Goal: Task Accomplishment & Management: Use online tool/utility

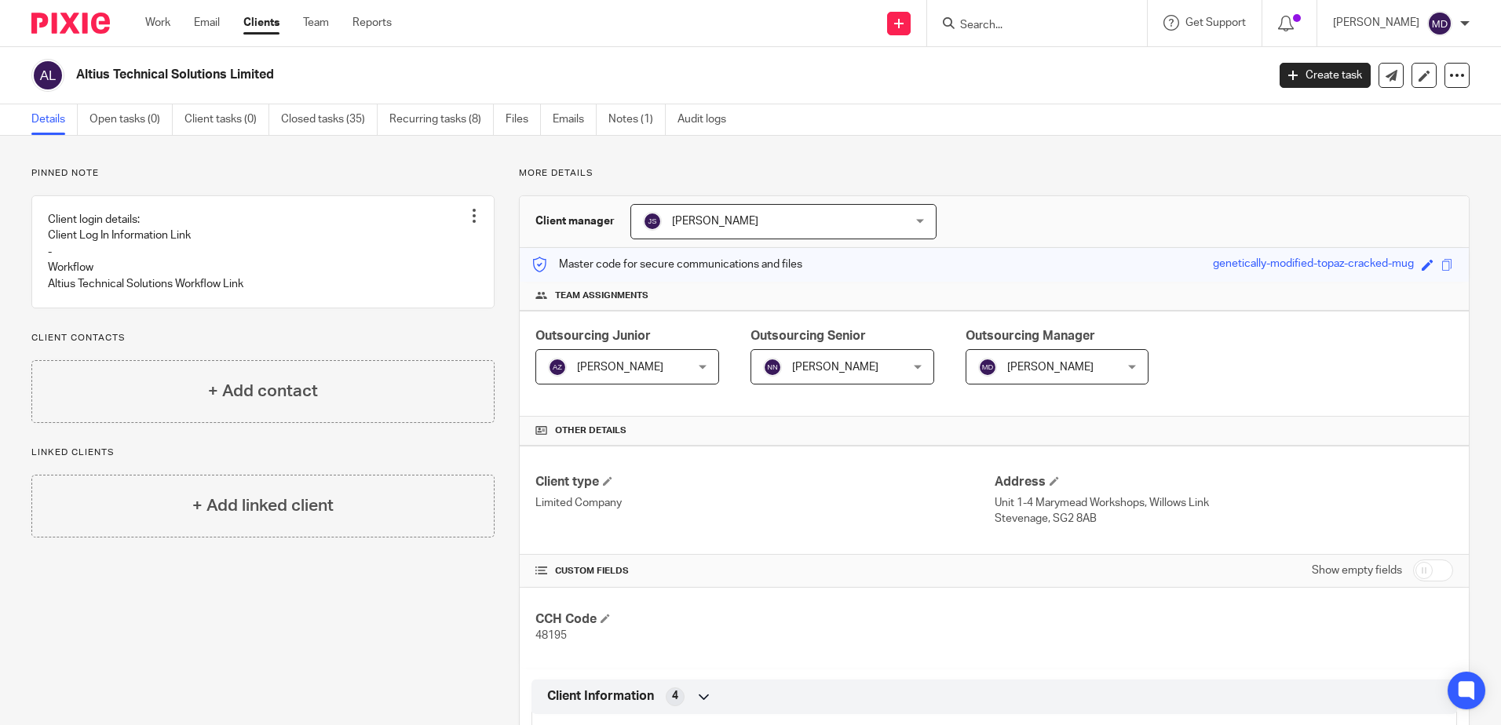
click at [1023, 27] on input "Search" at bounding box center [1028, 26] width 141 height 14
click button "submit" at bounding box center [0, 0] width 0 height 0
click at [1023, 27] on input "ler01" at bounding box center [1028, 26] width 141 height 14
type input "ler"
click at [1039, 56] on link at bounding box center [1052, 61] width 195 height 24
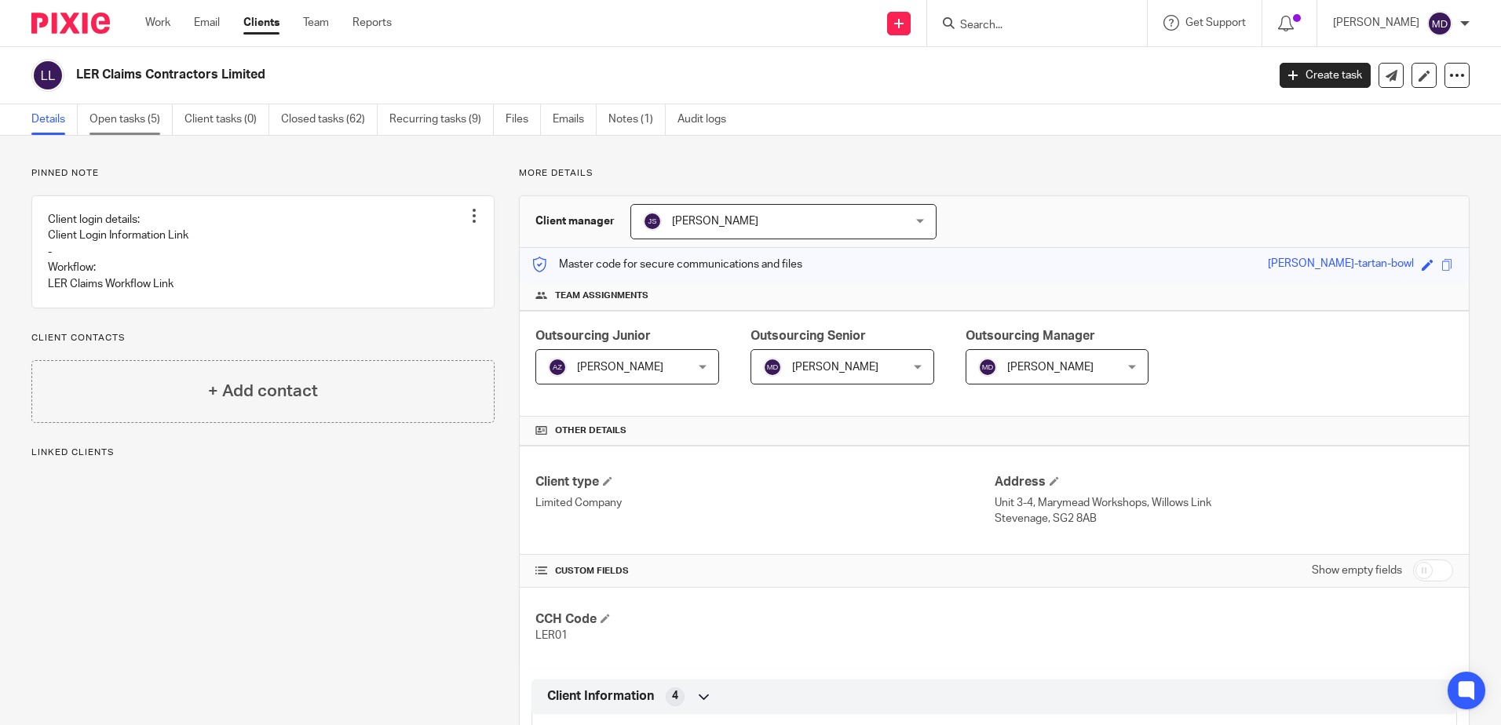
click at [121, 119] on link "Open tasks (5)" at bounding box center [130, 119] width 83 height 31
click at [146, 115] on link "Open tasks (5)" at bounding box center [130, 119] width 83 height 31
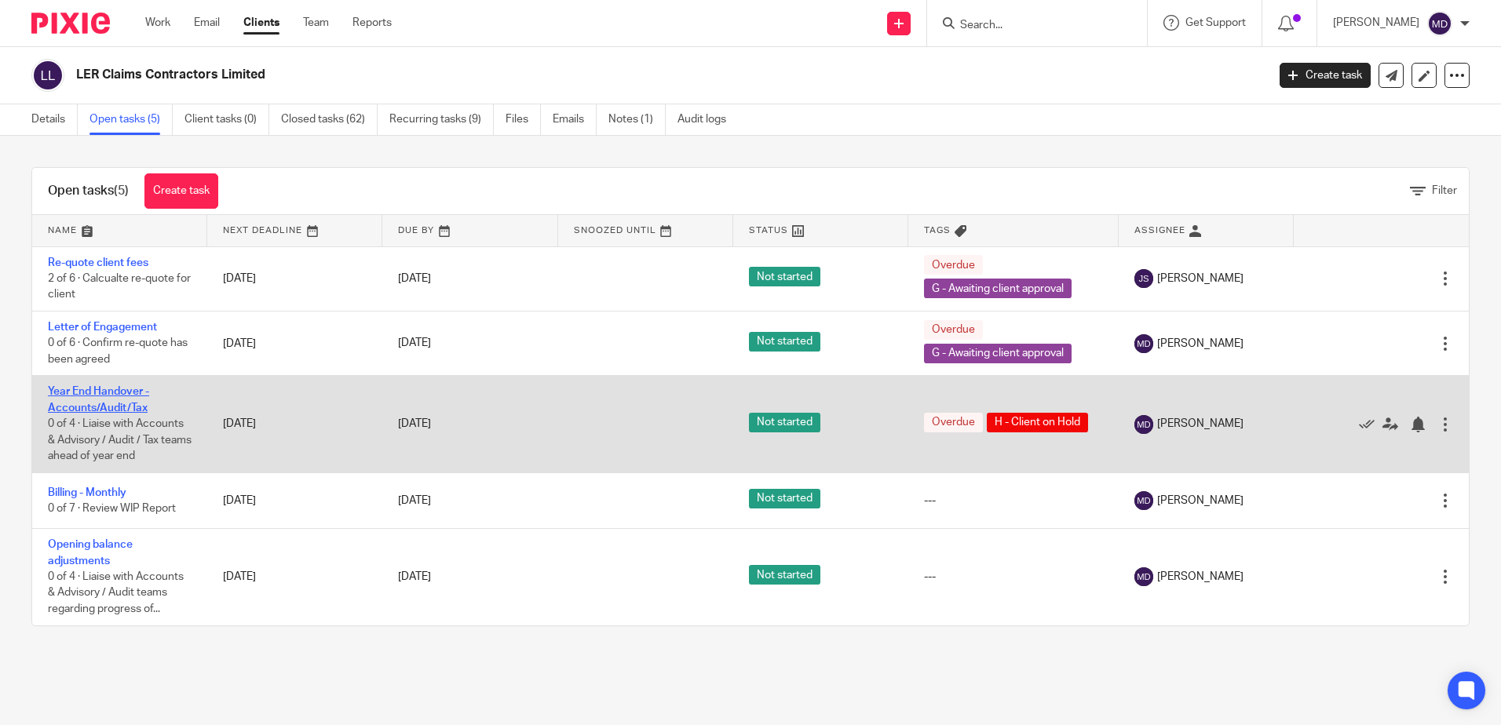
click at [109, 396] on link "Year End Handover - Accounts/Audit/Tax" at bounding box center [98, 399] width 101 height 27
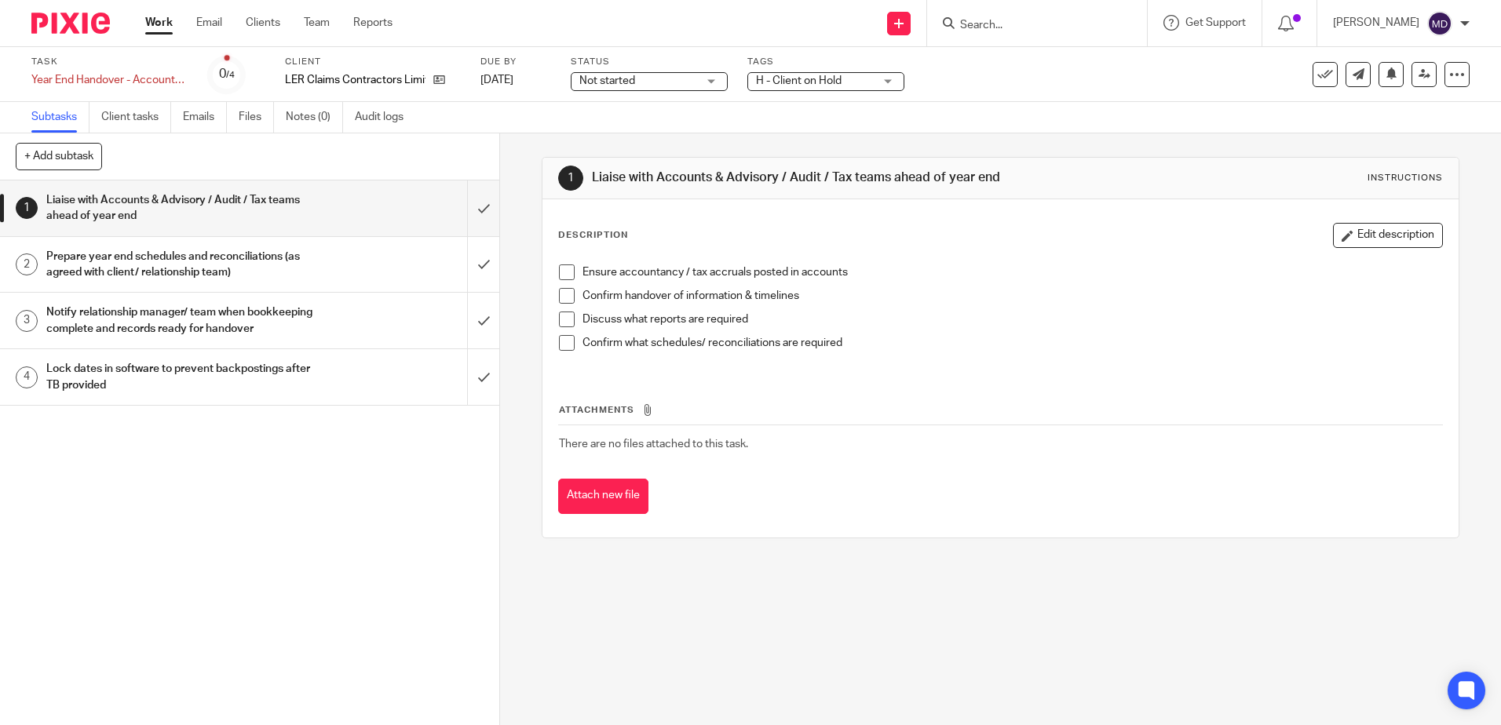
click at [881, 78] on div "H - Client on Hold" at bounding box center [825, 81] width 157 height 19
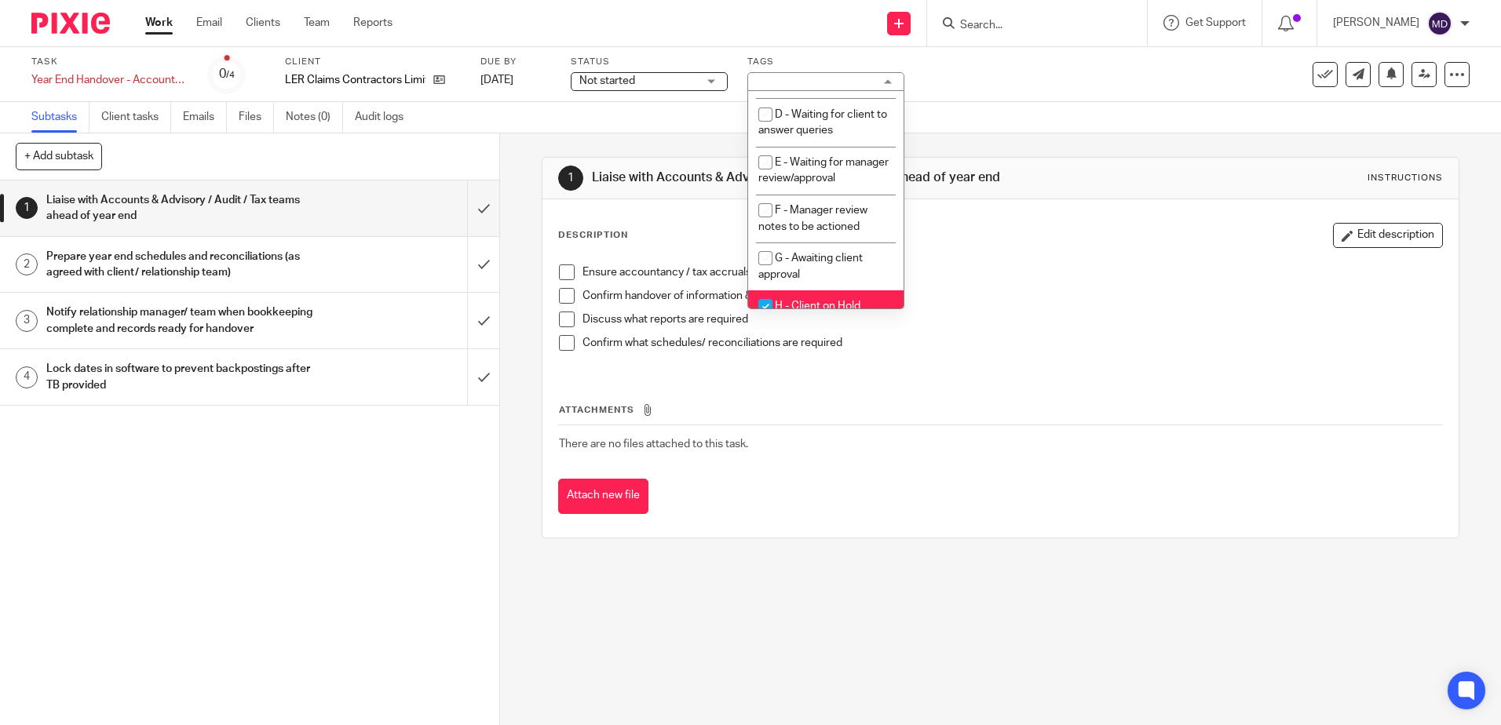
scroll to position [166, 0]
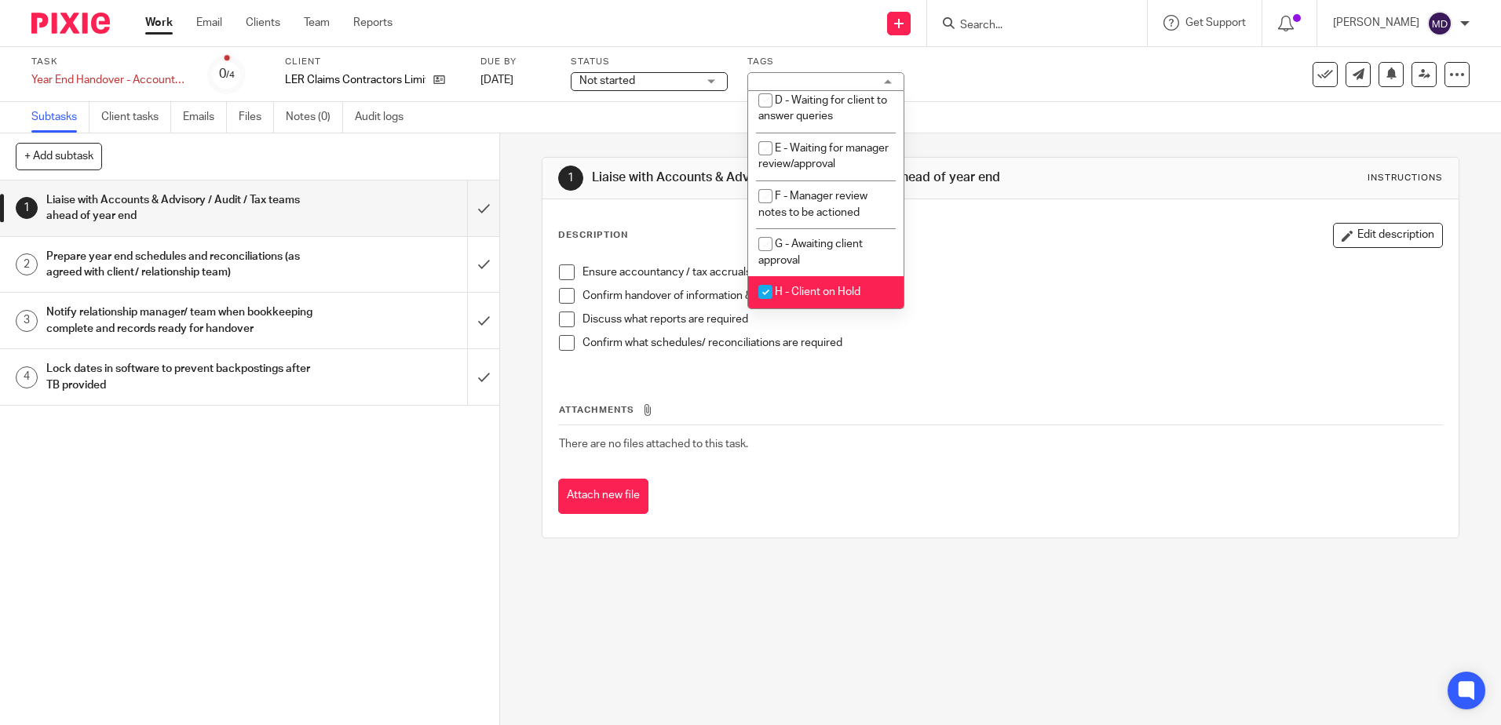
click at [819, 294] on span "H - Client on Hold" at bounding box center [818, 291] width 86 height 11
checkbox input "false"
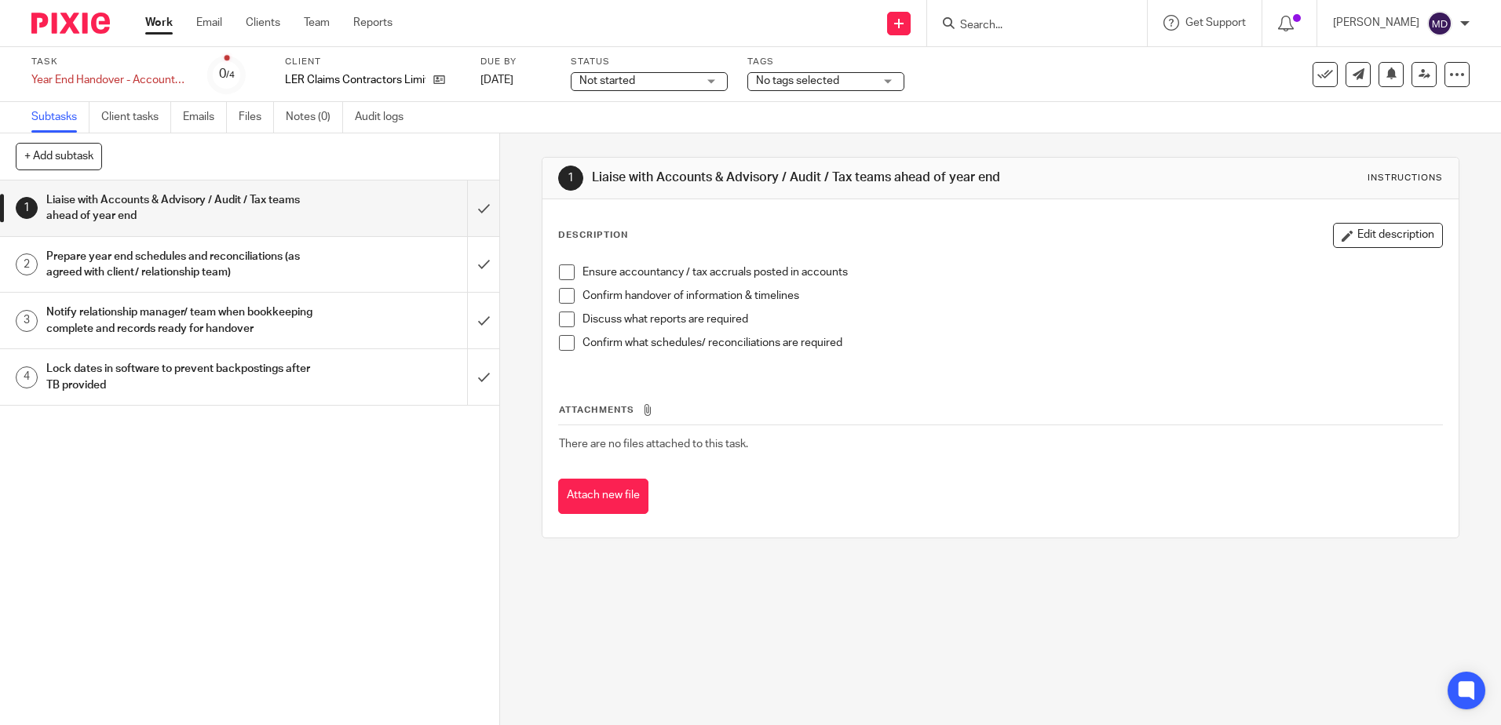
click at [1016, 111] on div "Subtasks Client tasks Emails Files Notes (0) Audit logs" at bounding box center [750, 117] width 1501 height 31
click at [1317, 76] on icon at bounding box center [1325, 75] width 16 height 16
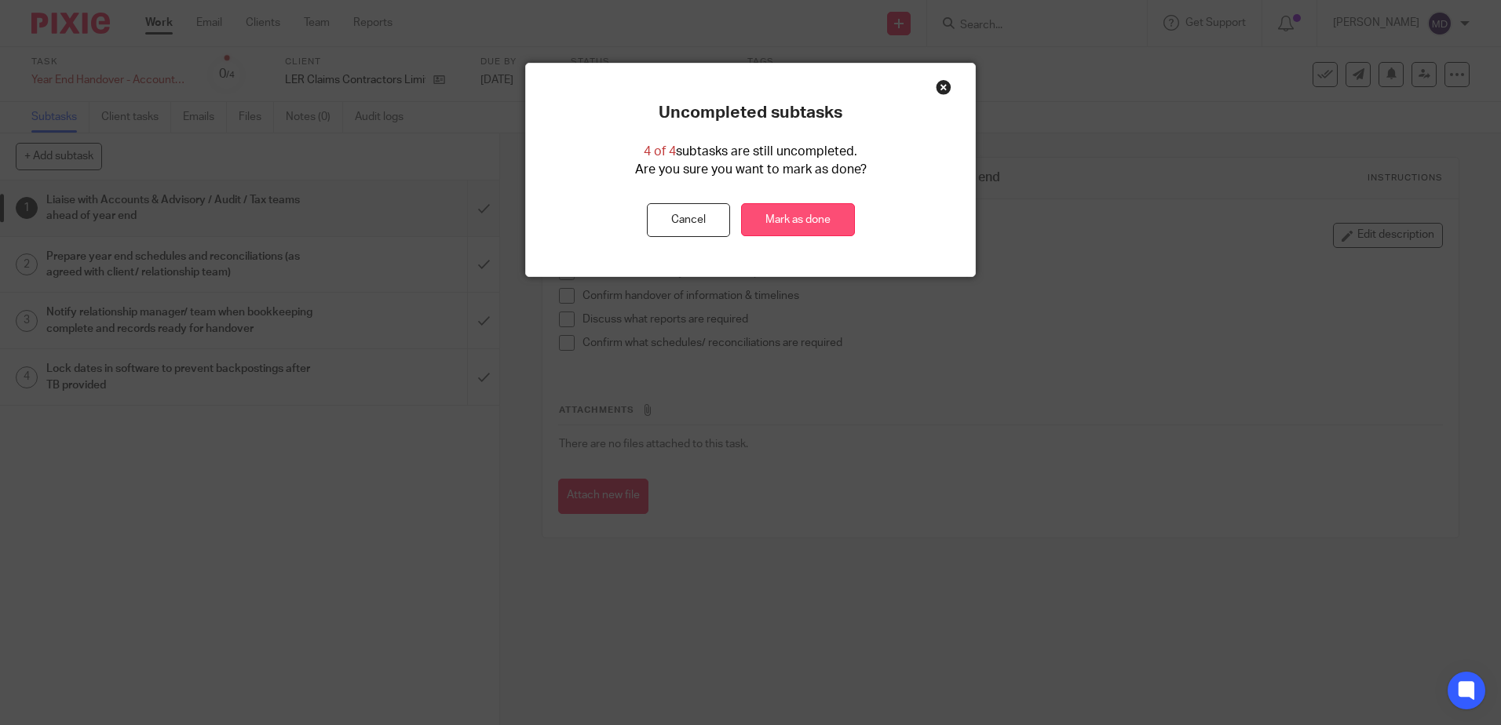
click at [816, 224] on link "Mark as done" at bounding box center [798, 220] width 114 height 34
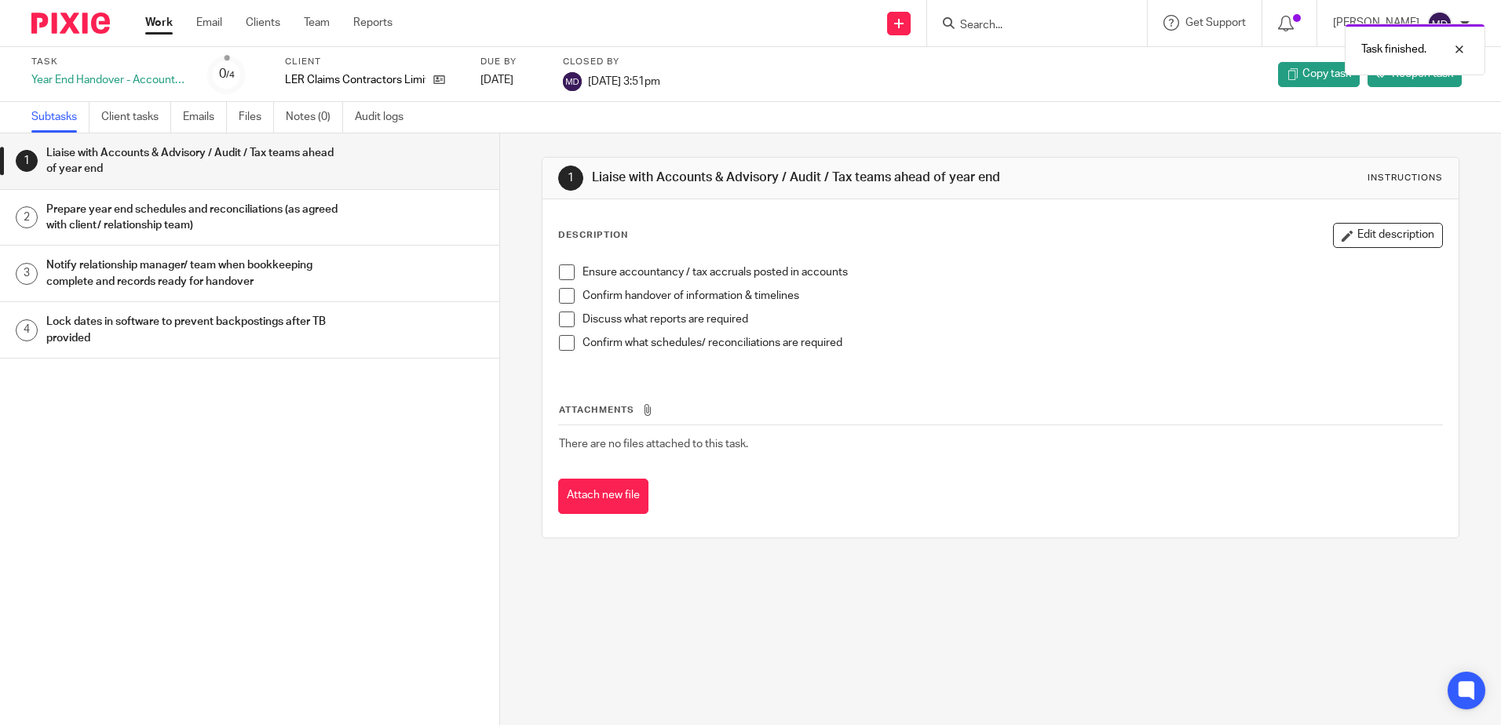
click at [160, 24] on link "Work" at bounding box center [158, 23] width 27 height 16
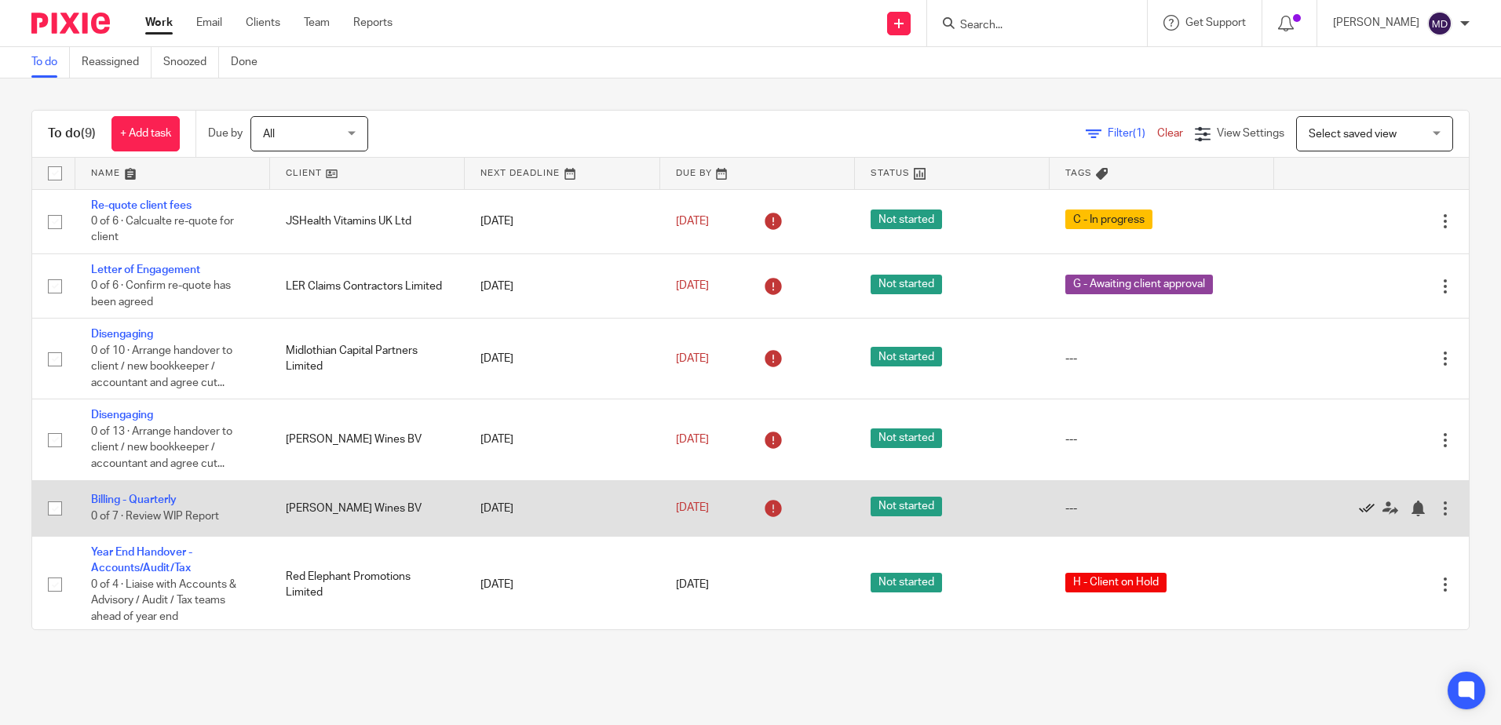
click at [1358, 505] on icon at bounding box center [1366, 509] width 16 height 16
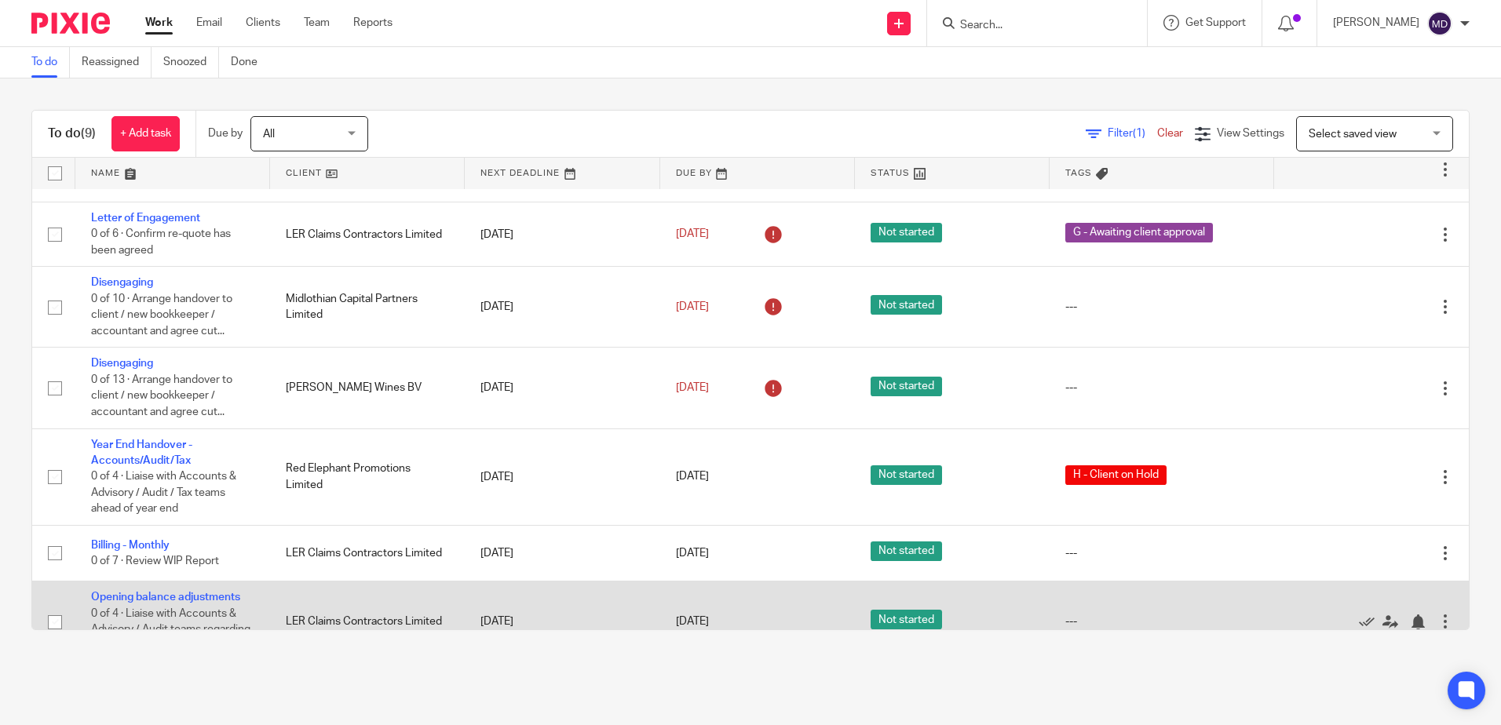
scroll to position [24, 0]
